Goal: Transaction & Acquisition: Book appointment/travel/reservation

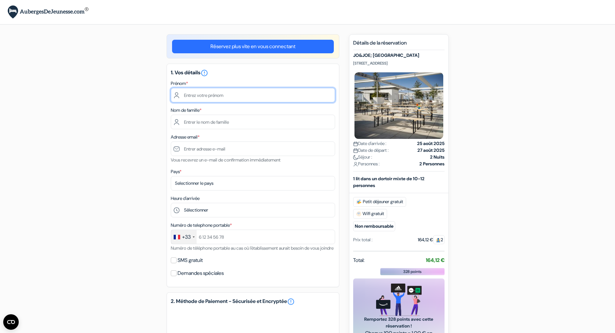
click at [206, 96] on input "text" at bounding box center [253, 95] width 164 height 15
type input "Loic"
type input "Emilien"
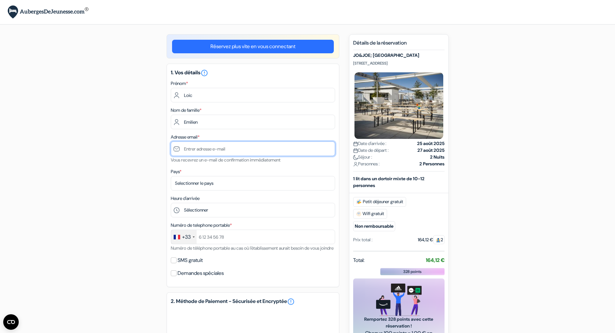
type input "[EMAIL_ADDRESS][PERSON_NAME][DOMAIN_NAME]"
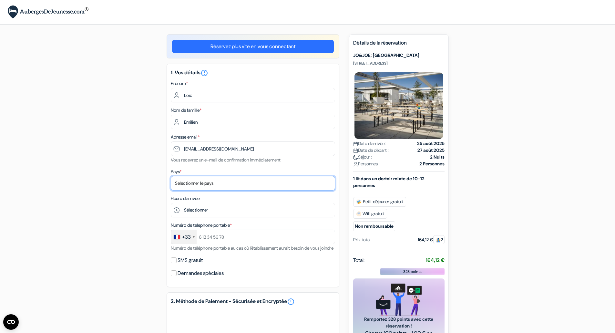
select select "67"
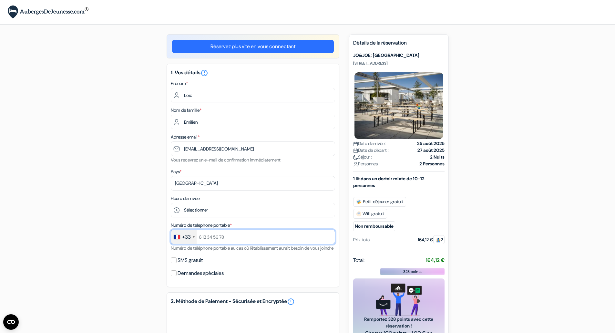
type input "[PHONE_NUMBER]"
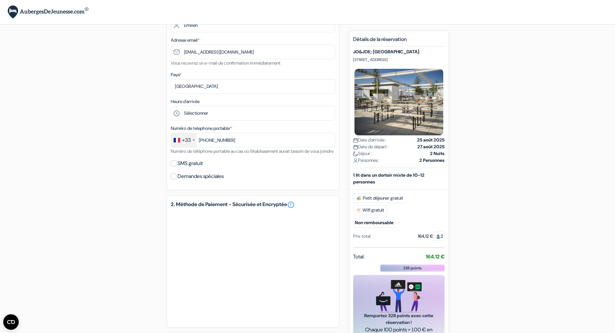
scroll to position [129, 0]
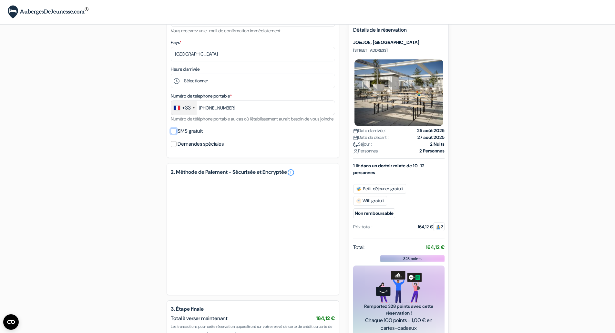
click at [174, 134] on input "SMS gratuit" at bounding box center [174, 131] width 6 height 6
checkbox input "true"
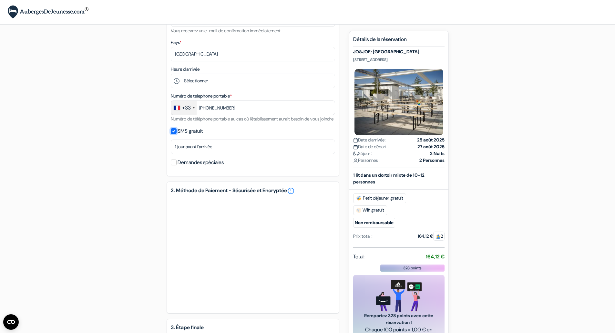
scroll to position [97, 0]
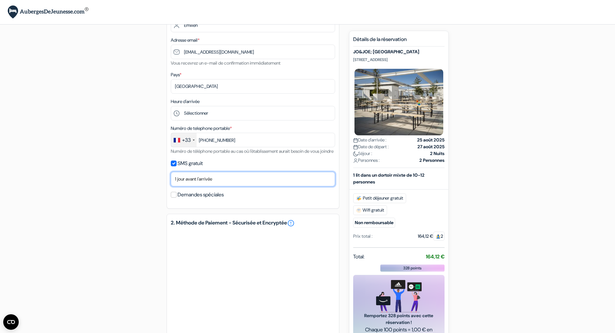
click at [202, 184] on select "Non merci Maintenant Le jour de votre arrivée 1 jour avant l'arrivée 2 jours av…" at bounding box center [253, 179] width 164 height 15
click at [206, 186] on select "Non merci Maintenant Le jour de votre arrivée 1 jour avant l'arrivée 2 jours av…" at bounding box center [253, 179] width 164 height 15
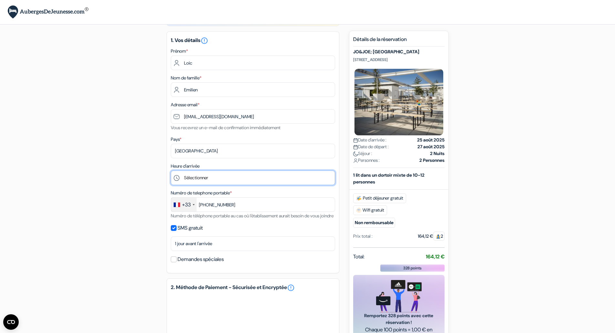
click at [193, 183] on select "Sélectionner 1:00 2:00 3:00 4:00 5:00 6:00 7:00 8:00 9:00 10:00 11:00 12:00 13:…" at bounding box center [253, 177] width 164 height 15
click at [127, 141] on div "add_box JO&JOE; Vienna Europaplatz 1/6 Wein, Vienne, Autriche JO&JOE; Vienna do…" at bounding box center [308, 259] width 426 height 514
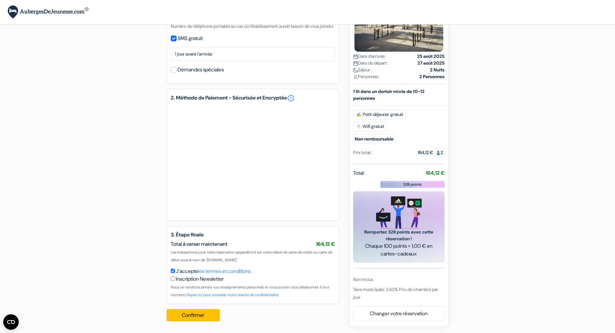
scroll to position [230, 0]
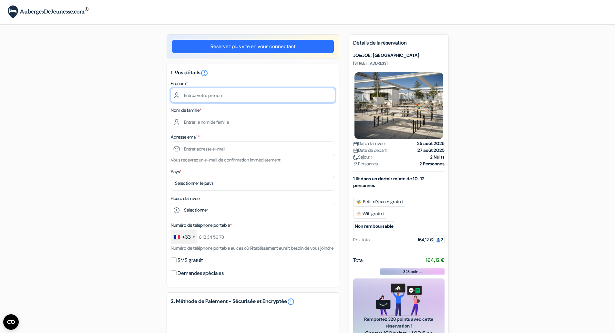
click at [225, 94] on input "text" at bounding box center [253, 95] width 164 height 15
type input "Loic"
type input "Emilien"
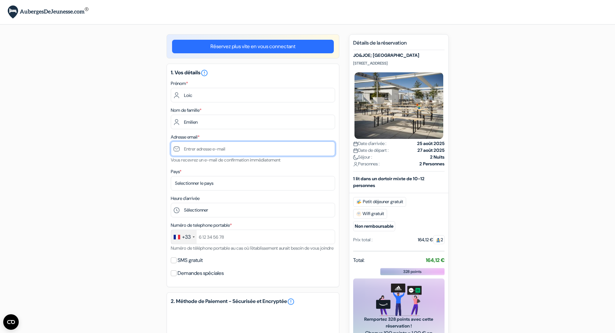
type input "[EMAIL_ADDRESS][PERSON_NAME][DOMAIN_NAME]"
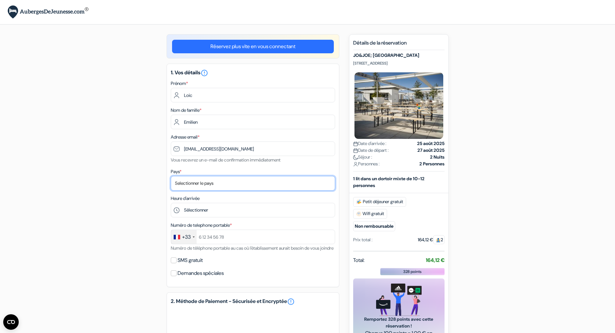
select select "67"
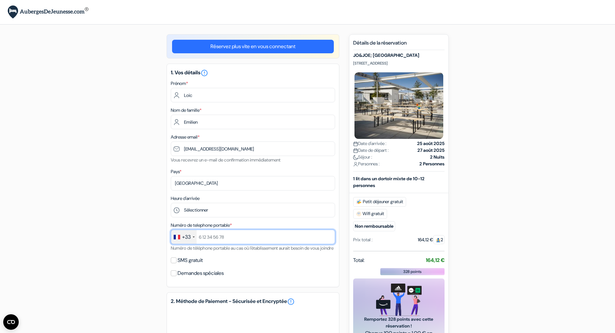
type input "[PHONE_NUMBER]"
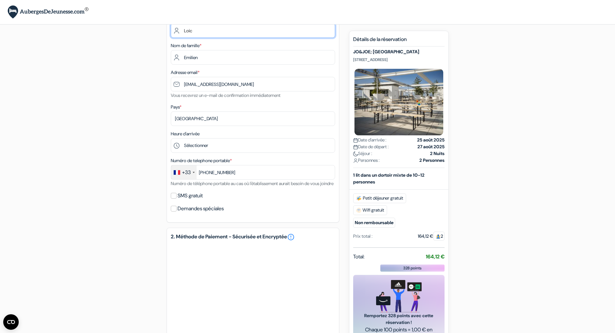
scroll to position [97, 0]
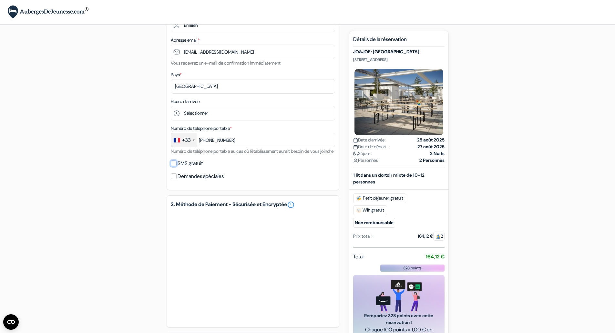
click at [175, 166] on input "SMS gratuit" at bounding box center [174, 163] width 6 height 6
checkbox input "true"
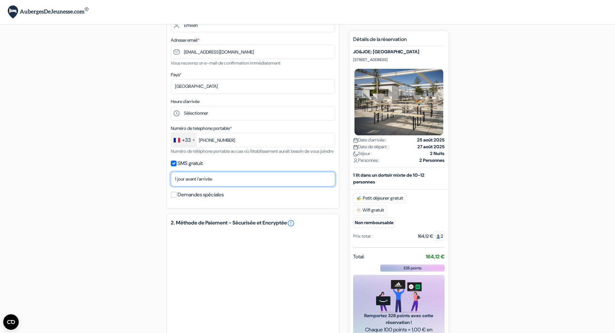
click at [197, 186] on select "Non merci Maintenant Le jour de votre arrivée 1 jour avant l'arrivée 2 jours av…" at bounding box center [253, 179] width 164 height 15
click at [188, 186] on select "Non merci Maintenant Le jour de votre arrivée 1 jour avant l'arrivée 2 jours av…" at bounding box center [253, 179] width 164 height 15
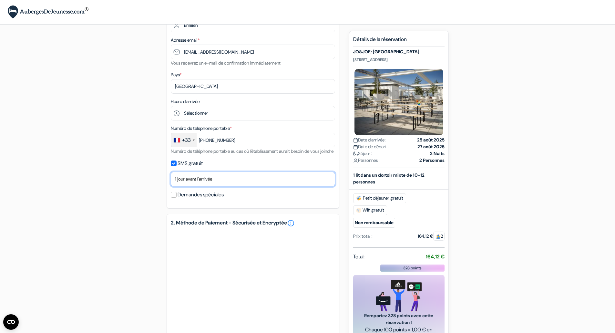
select select "3"
click at [171, 179] on select "Non merci Maintenant Le jour de votre arrivée 1 jour avant l'arrivée 2 jours av…" at bounding box center [253, 179] width 164 height 15
click at [155, 195] on div "add_box JO&JOE; Vienna Europaplatz 1/6 Wein, Vienne, Autriche JO&JOE; Vienna do…" at bounding box center [308, 194] width 426 height 514
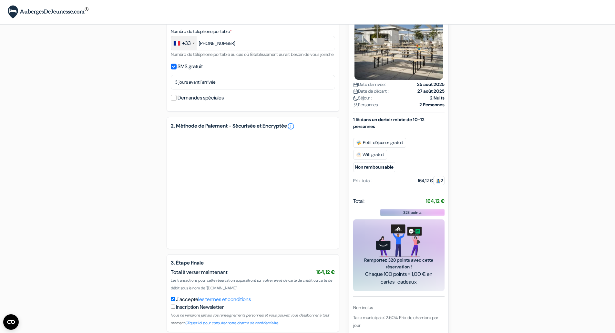
scroll to position [230, 0]
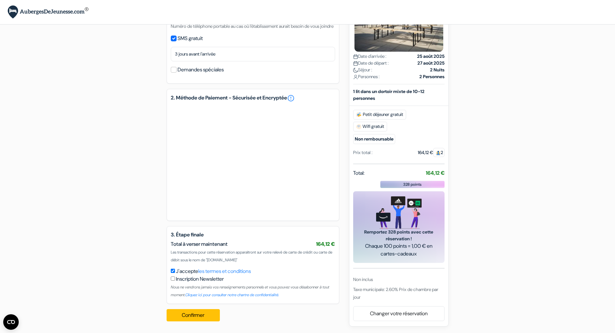
click at [251, 223] on div "Réservez plus vite en vous connectant 1. Vos détails error_outline Prénom * Loi…" at bounding box center [252, 70] width 173 height 514
click at [208, 313] on button "Confirmer Loading..." at bounding box center [193, 315] width 54 height 12
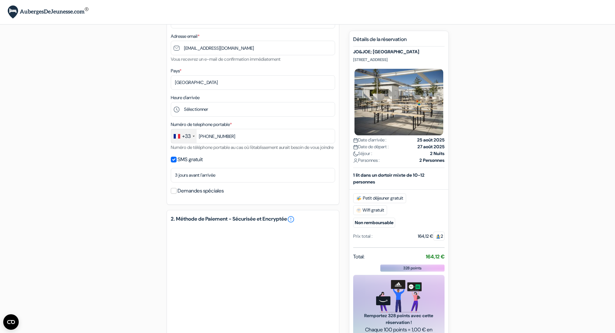
scroll to position [68, 0]
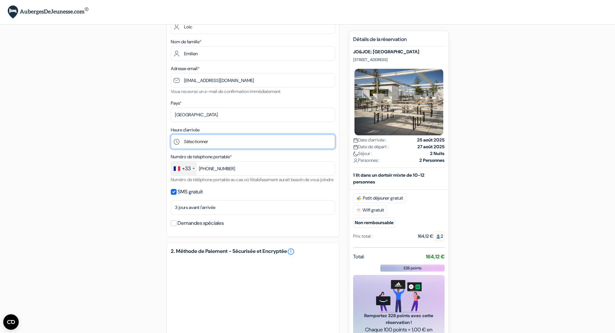
click at [213, 140] on select "Sélectionner 1:00 2:00 3:00 4:00 5:00 6:00 7:00 8:00 9:00 10:00 11:00 12:00 13:…" at bounding box center [253, 141] width 164 height 15
click at [209, 140] on select "Sélectionner 1:00 2:00 3:00 4:00 5:00 6:00 7:00 8:00 9:00 10:00 11:00 12:00 13:…" at bounding box center [253, 141] width 164 height 15
select select "14"
click at [171, 134] on select "Sélectionner 1:00 2:00 3:00 4:00 5:00 6:00 7:00 8:00 9:00 10:00 11:00 12:00 13:…" at bounding box center [253, 141] width 164 height 15
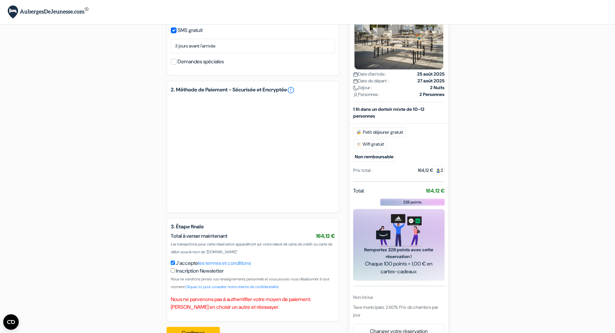
scroll to position [256, 0]
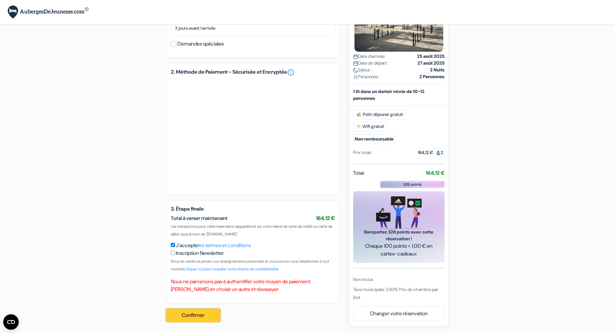
click at [184, 311] on button "Confirmer Loading..." at bounding box center [193, 315] width 54 height 12
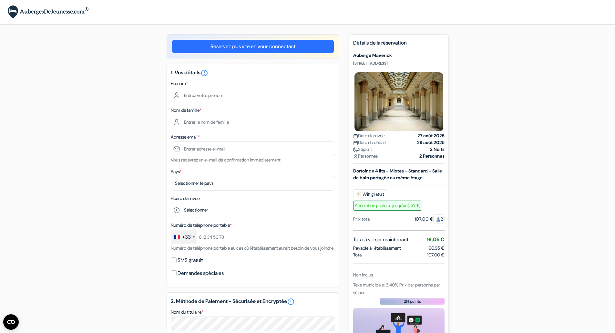
scroll to position [32, 0]
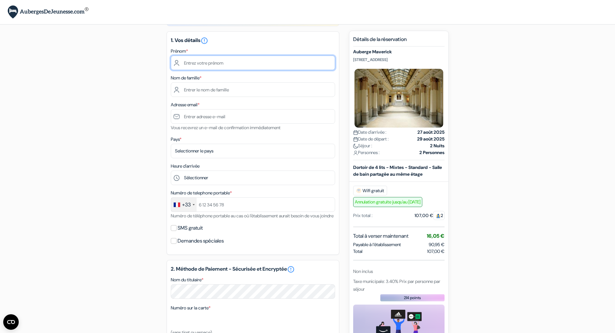
click at [203, 62] on input "text" at bounding box center [253, 62] width 164 height 15
type input "Loic"
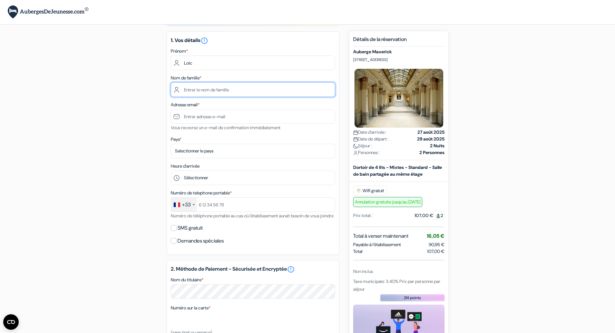
type input "Emilien"
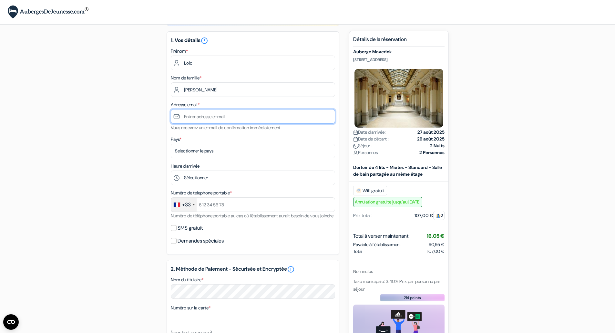
type input "[EMAIL_ADDRESS][PERSON_NAME][DOMAIN_NAME]"
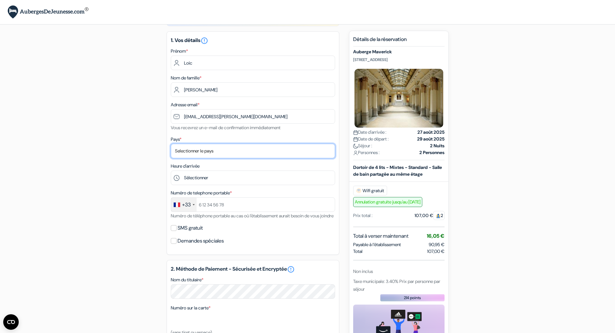
select select "67"
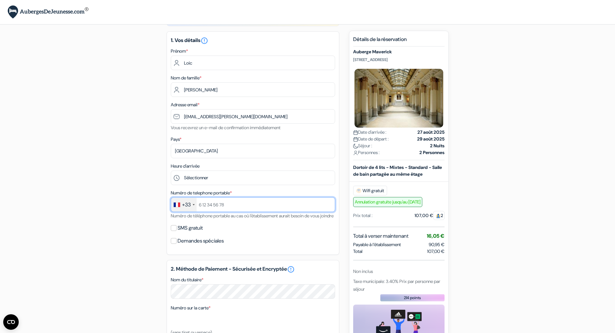
type input "+33670880926"
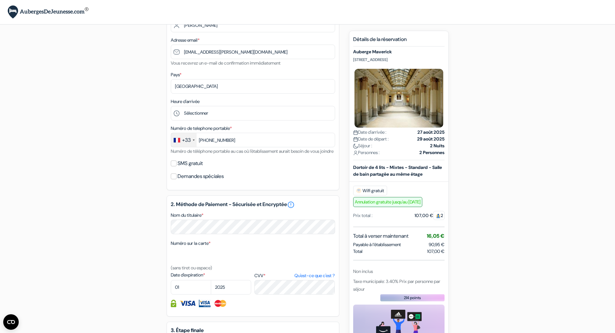
scroll to position [129, 0]
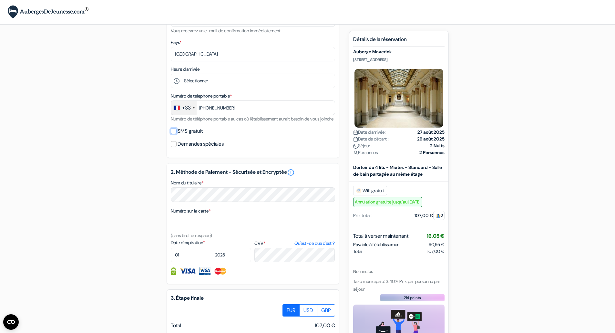
click at [176, 134] on input "SMS gratuit" at bounding box center [174, 131] width 6 height 6
checkbox input "true"
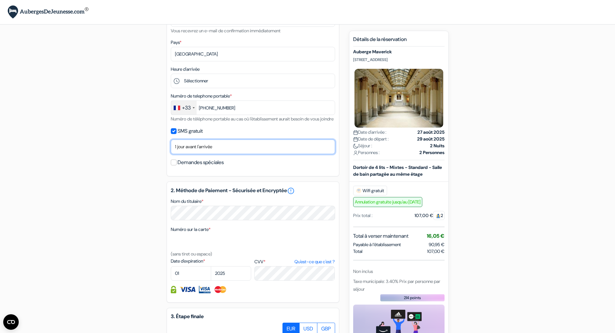
click at [196, 154] on select "Non merci Maintenant Le jour de votre arrivée 1 jour avant l'arrivée 2 jours av…" at bounding box center [253, 146] width 164 height 15
select select "3"
click at [171, 147] on select "Non merci Maintenant Le jour de votre arrivée 1 jour avant l'arrivée 2 jours av…" at bounding box center [253, 146] width 164 height 15
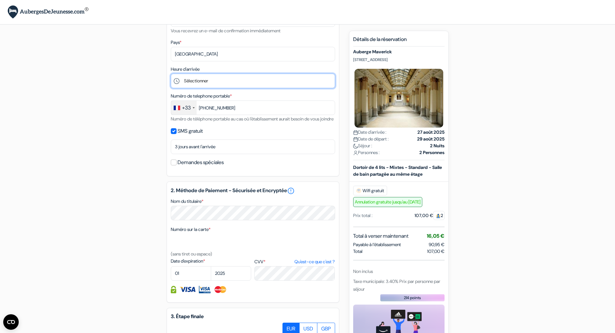
click at [205, 78] on select "Sélectionner 1:00 2:00 3:00 4:00 5:00 6:00 7:00 8:00 9:00 10:00 11:00 12:00 13:…" at bounding box center [253, 81] width 164 height 15
click at [99, 108] on div "add_box Auberge Maverick Ferenciek tere 2, Budapest, Hongrie Détails de l'établ…" at bounding box center [308, 178] width 426 height 547
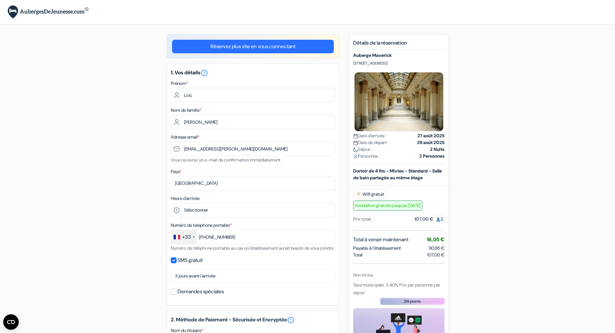
scroll to position [32, 0]
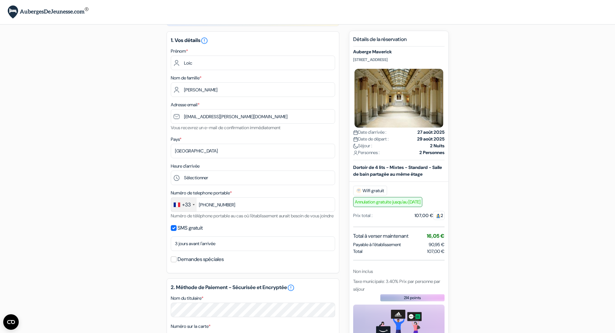
drag, startPoint x: 354, startPoint y: 60, endPoint x: 385, endPoint y: 57, distance: 31.5
click at [385, 57] on p "Ferenciek tere 2, Budapest, Hongrie" at bounding box center [398, 59] width 91 height 5
drag, startPoint x: 350, startPoint y: 64, endPoint x: 352, endPoint y: 61, distance: 3.7
click at [351, 64] on div "Nouvelle Réservation Détails de la réservation Auberge Maverick Ferenciek tere …" at bounding box center [399, 216] width 100 height 371
drag, startPoint x: 352, startPoint y: 59, endPoint x: 383, endPoint y: 60, distance: 31.3
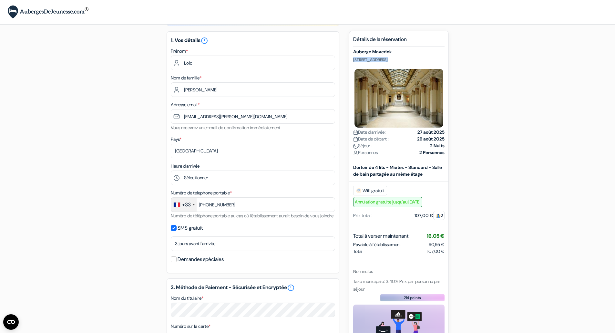
click at [383, 60] on div "Nouvelle Réservation Détails de la réservation Auberge Maverick Ferenciek tere …" at bounding box center [399, 216] width 100 height 371
copy p "Ferenciek tere 2"
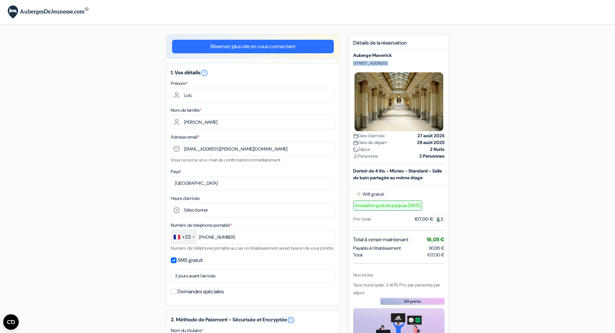
scroll to position [65, 0]
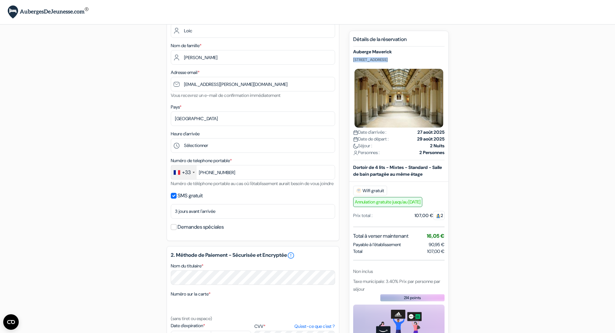
drag, startPoint x: 352, startPoint y: 236, endPoint x: 445, endPoint y: 236, distance: 92.3
click at [445, 236] on div "Nouvelle Réservation Détails de la réservation Auberge Maverick Ferenciek tere …" at bounding box center [399, 216] width 100 height 371
click at [471, 241] on div "add_box Auberge Maverick Ferenciek tere 2, Budapest, Hongrie Détails de l'établ…" at bounding box center [308, 243] width 426 height 547
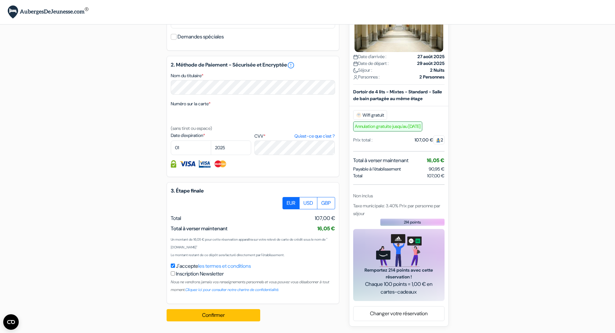
scroll to position [165, 0]
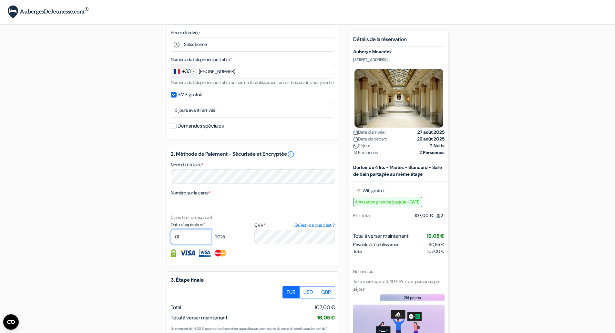
select select "03"
select select "2028"
click at [552, 219] on form "Départ add_box Auberge Maverick Ferenciek tere 2, Budapest, Hongrie Détails de …" at bounding box center [307, 117] width 615 height 565
click at [568, 228] on form "Départ add_box Auberge Maverick Ferenciek tere 2, Budapest, Hongrie Détails de …" at bounding box center [307, 117] width 615 height 565
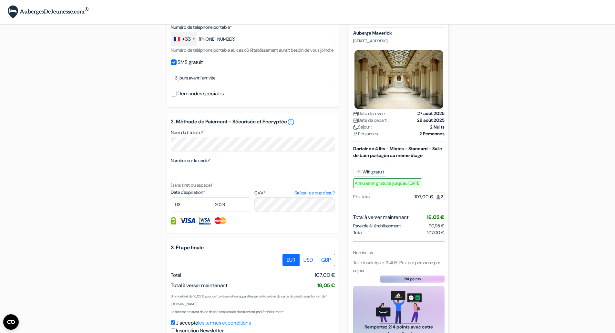
scroll to position [262, 0]
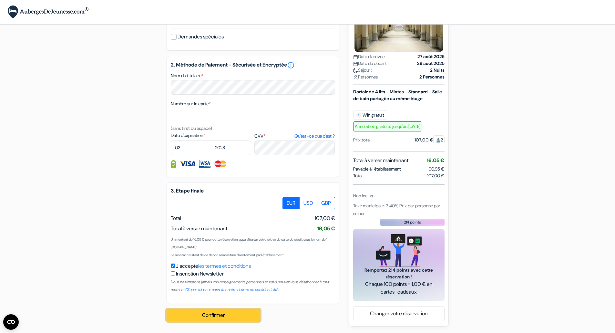
click at [222, 313] on button "Confirmer Loading..." at bounding box center [213, 315] width 94 height 12
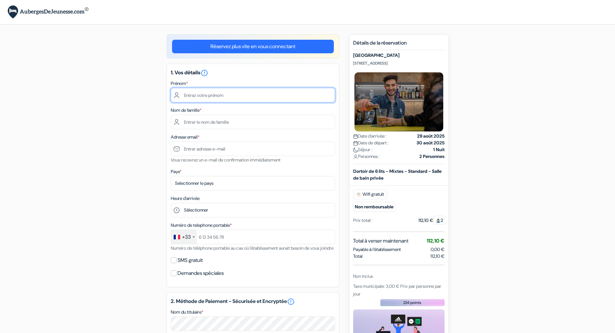
click at [219, 93] on input "text" at bounding box center [253, 95] width 164 height 15
type input "Loic"
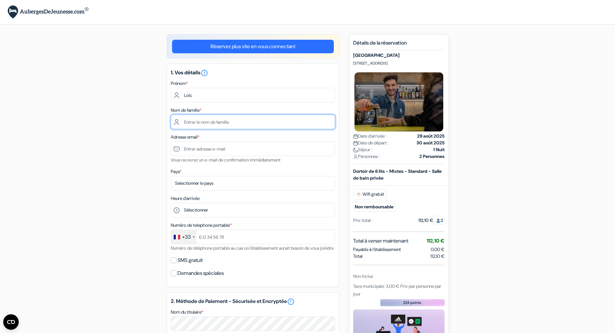
type input "Emilien"
type input "[EMAIL_ADDRESS][PERSON_NAME][DOMAIN_NAME]"
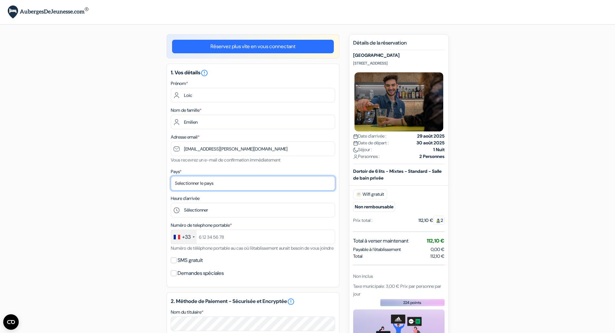
select select "67"
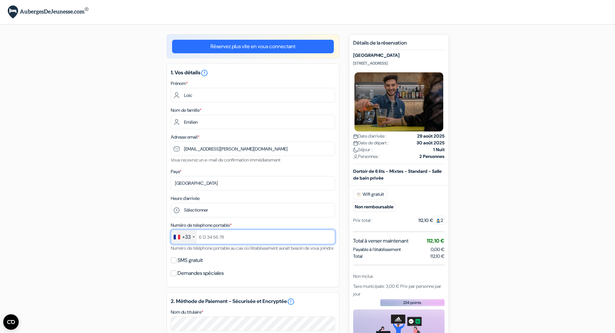
type input "[PHONE_NUMBER]"
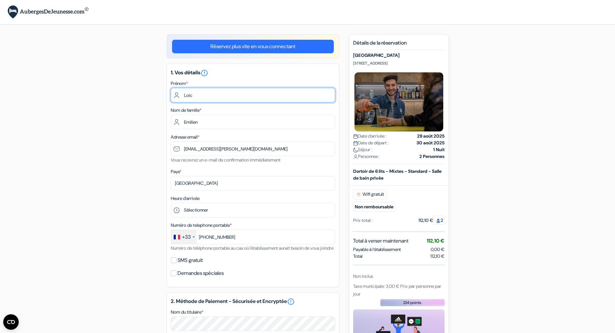
click at [210, 94] on input "Loic" at bounding box center [253, 95] width 164 height 15
click at [141, 126] on div "add_box [GEOGRAPHIC_DATA] [PERSON_NAME][STREET_ADDRESS] Détails de l'établissem…" at bounding box center [308, 290] width 426 height 513
click at [227, 95] on input "text" at bounding box center [253, 95] width 164 height 15
type input "Loic"
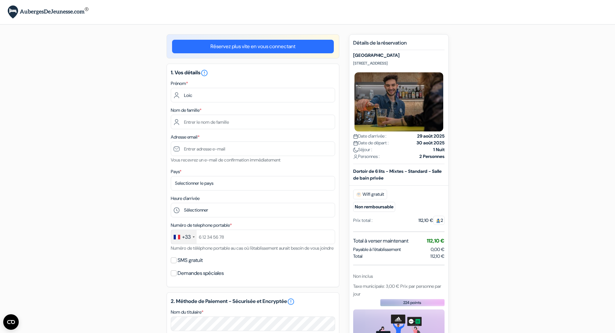
type input "Emilien"
type input "[EMAIL_ADDRESS][PERSON_NAME][DOMAIN_NAME]"
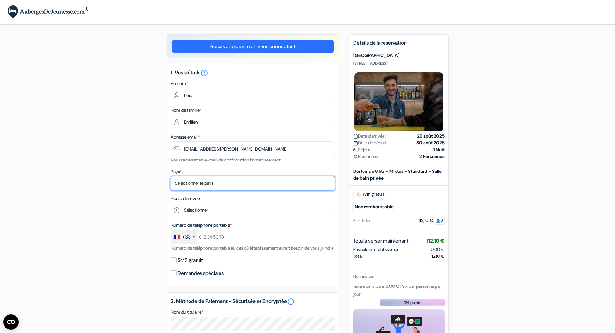
select select "67"
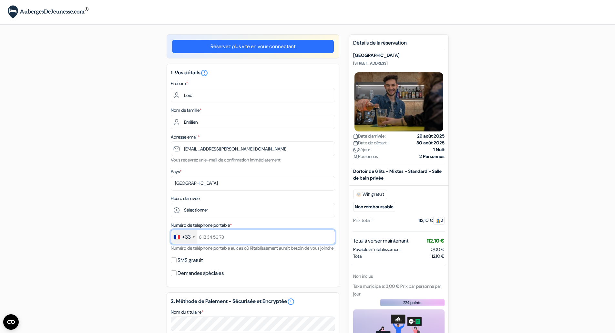
type input "+33670880926"
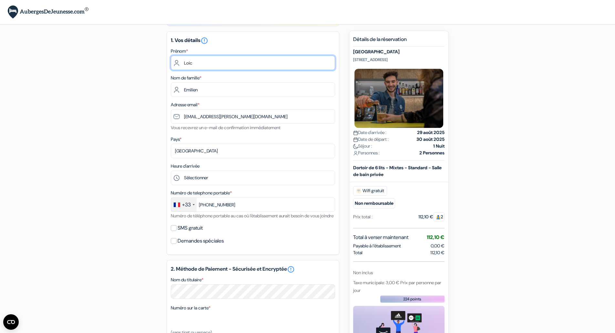
scroll to position [65, 0]
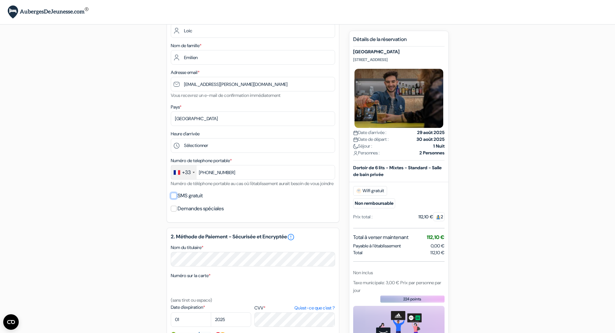
click at [175, 198] on input "SMS gratuit" at bounding box center [174, 196] width 6 height 6
checkbox input "true"
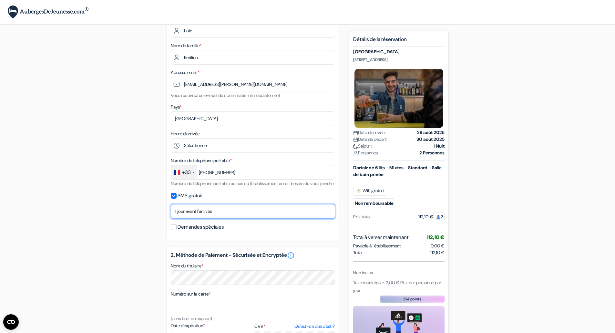
drag, startPoint x: 188, startPoint y: 217, endPoint x: 189, endPoint y: 220, distance: 3.3
click at [188, 217] on select "Non merci Maintenant Le jour de votre arrivée 1 jour avant l'arrivée 2 jours av…" at bounding box center [253, 211] width 164 height 15
select select "3"
click at [171, 212] on select "Non merci Maintenant Le jour de votre arrivée 1 jour avant l'arrivée 2 jours av…" at bounding box center [253, 211] width 164 height 15
click at [147, 243] on div "add_box MEININGER Hotel Innsbruck Zentrum Blasius-Hueber-Straße 4, Innsbruck, A…" at bounding box center [308, 235] width 426 height 531
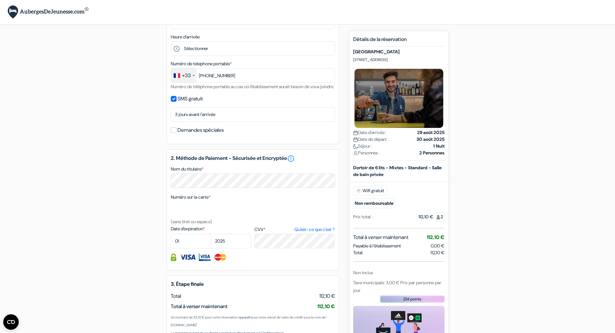
scroll to position [194, 0]
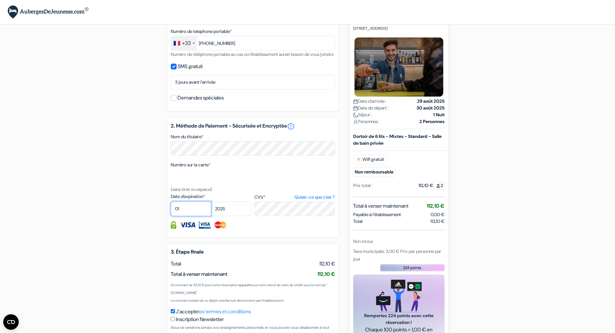
select select "03"
select select "2028"
click at [95, 145] on form "Départ add_box MEININGER Hotel Innsbruck Zentrum Blasius-Hueber-Straße 4, Innsb…" at bounding box center [307, 80] width 615 height 549
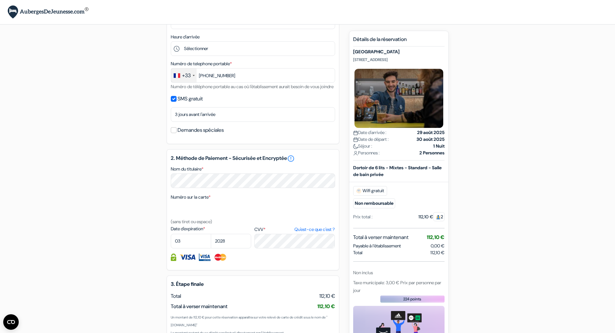
scroll to position [247, 0]
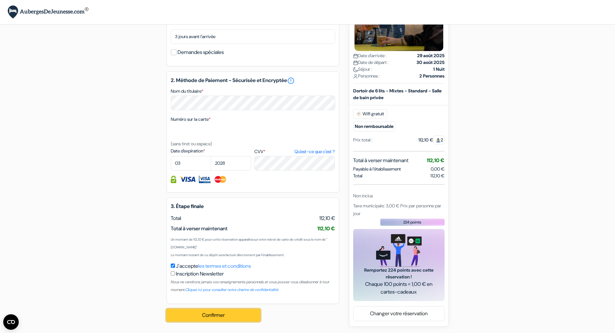
click at [214, 313] on button "Confirmer Loading..." at bounding box center [213, 315] width 94 height 12
